Goal: Navigation & Orientation: Understand site structure

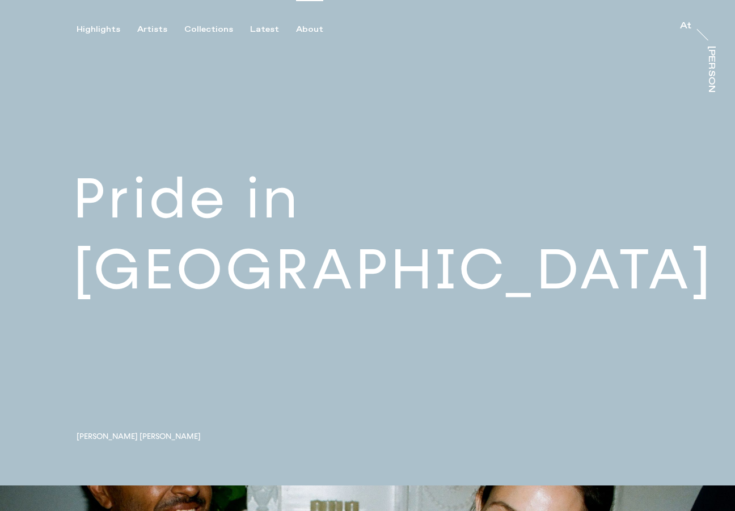
click at [296, 28] on div "About" at bounding box center [309, 29] width 27 height 10
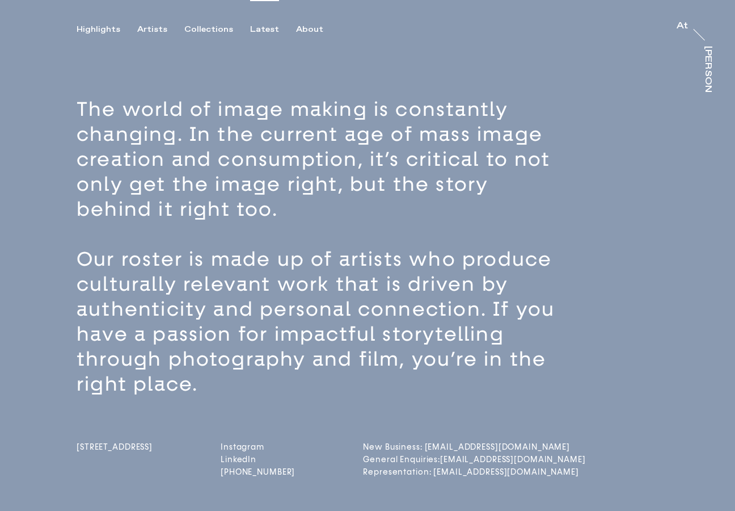
click at [257, 25] on div "Latest" at bounding box center [264, 29] width 29 height 10
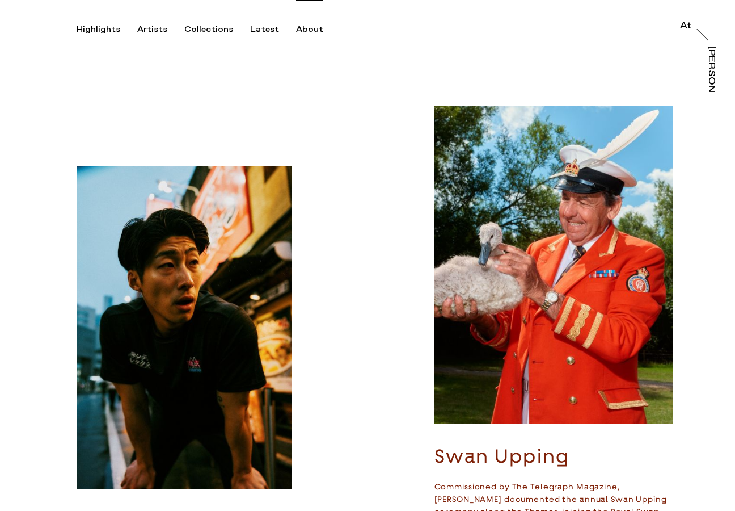
click at [297, 28] on div "About" at bounding box center [309, 29] width 27 height 10
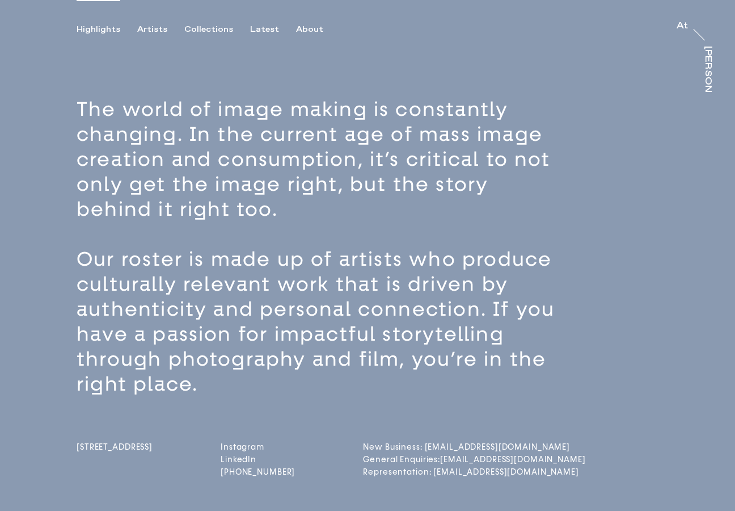
click at [84, 29] on div "Highlights" at bounding box center [99, 29] width 44 height 10
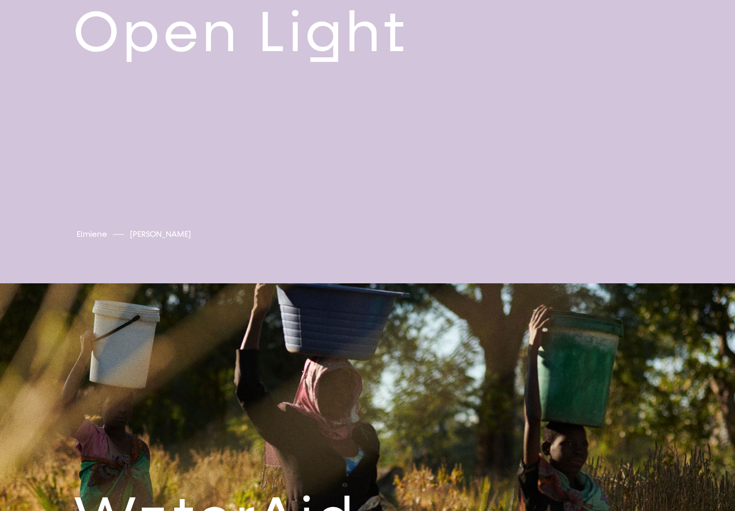
scroll to position [3113, 0]
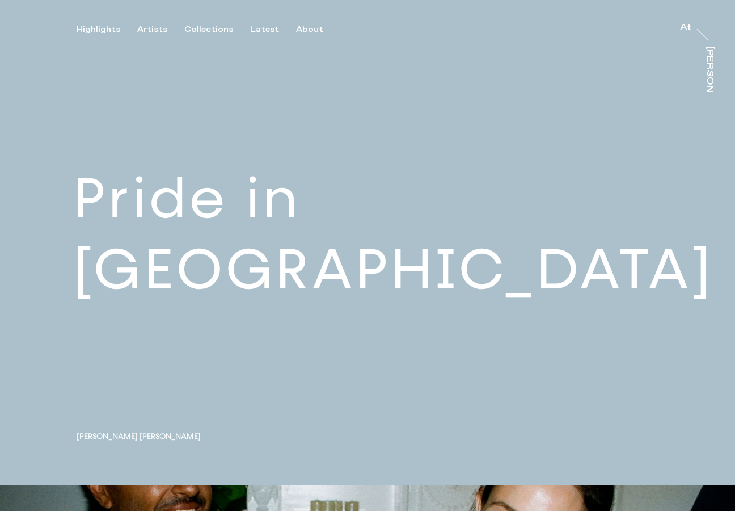
click at [317, 26] on button "About" at bounding box center [318, 29] width 44 height 10
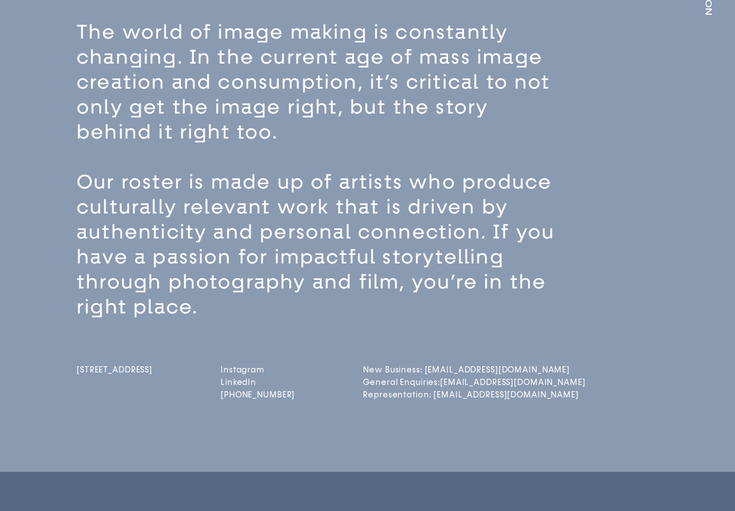
scroll to position [64, 0]
